Goal: Task Accomplishment & Management: Manage account settings

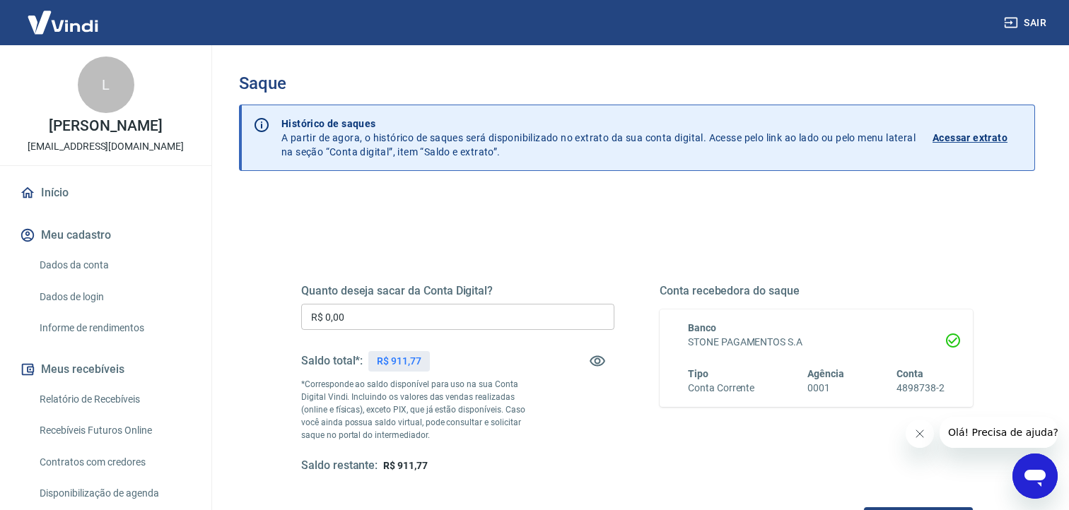
click at [517, 314] on input "R$ 0,00" at bounding box center [457, 317] width 313 height 26
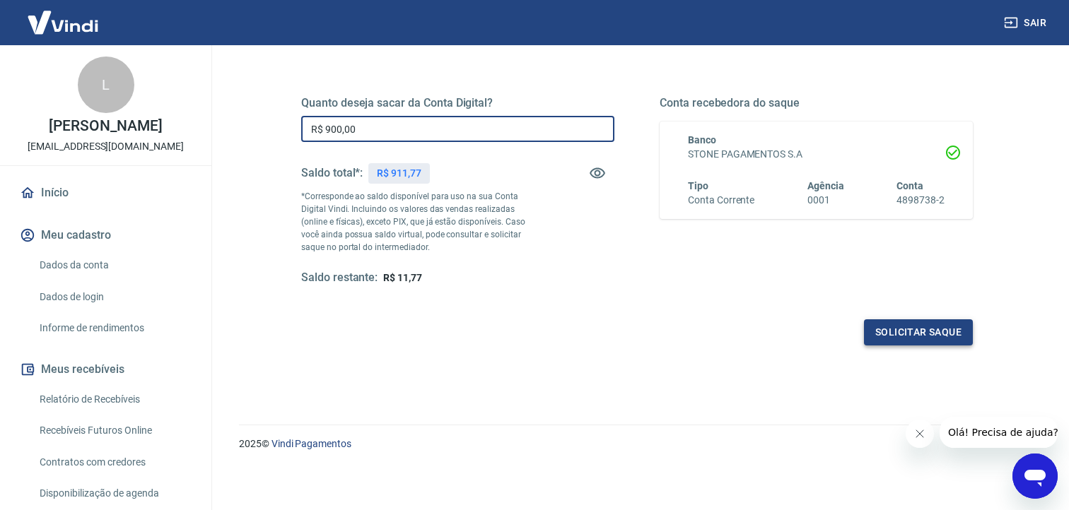
type input "R$ 900,00"
click at [930, 339] on button "Solicitar saque" at bounding box center [918, 332] width 109 height 26
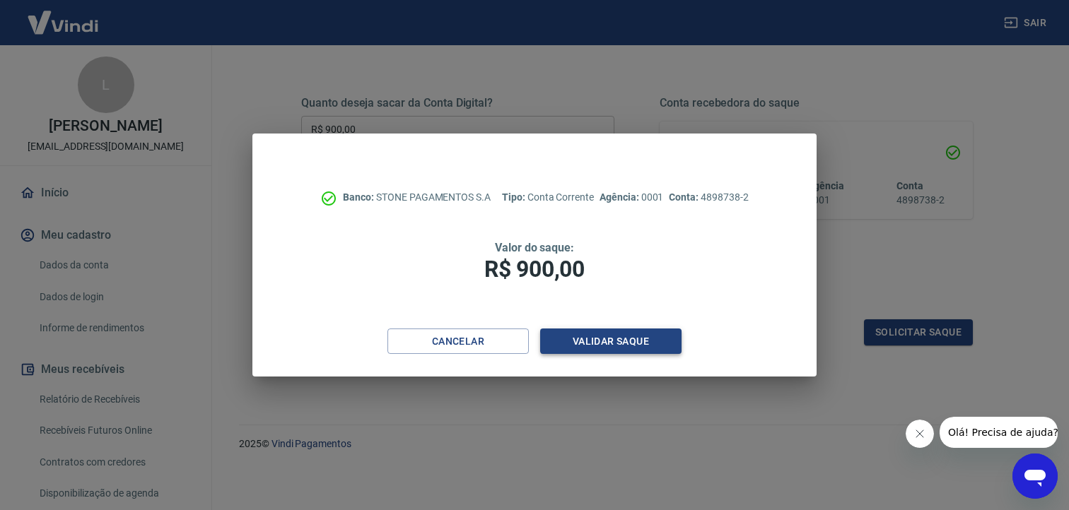
click at [635, 344] on button "Validar saque" at bounding box center [610, 342] width 141 height 26
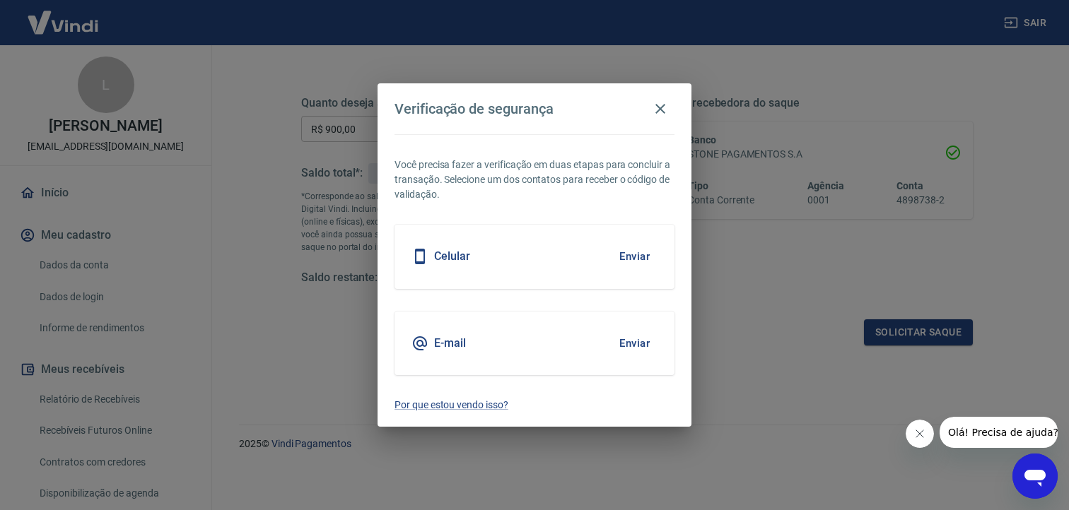
click at [633, 262] on button "Enviar" at bounding box center [634, 257] width 46 height 30
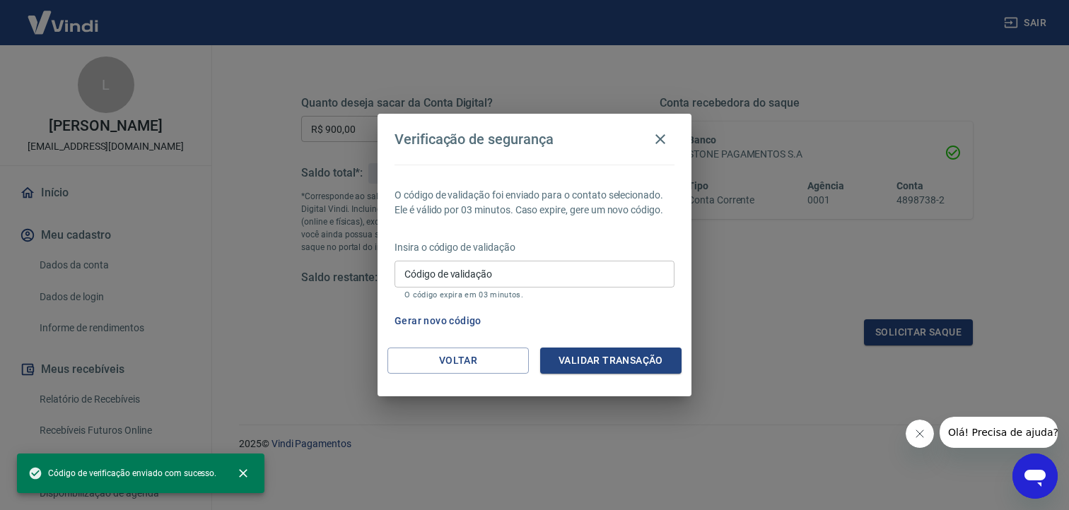
click at [570, 276] on input "Código de validação" at bounding box center [534, 274] width 280 height 26
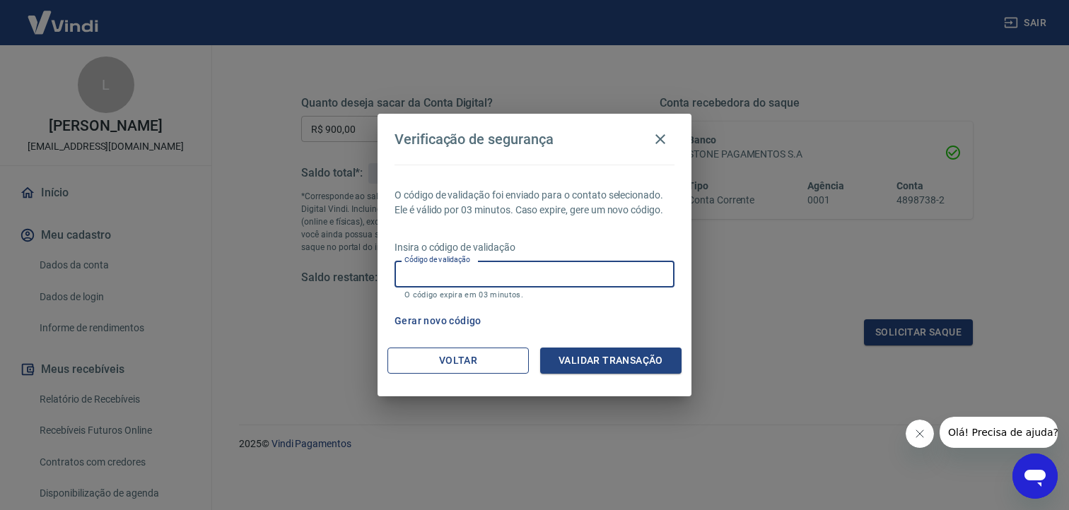
type input "3"
type input "269233"
click at [659, 365] on button "Validar transação" at bounding box center [610, 361] width 141 height 26
